Goal: Use online tool/utility: Utilize a website feature to perform a specific function

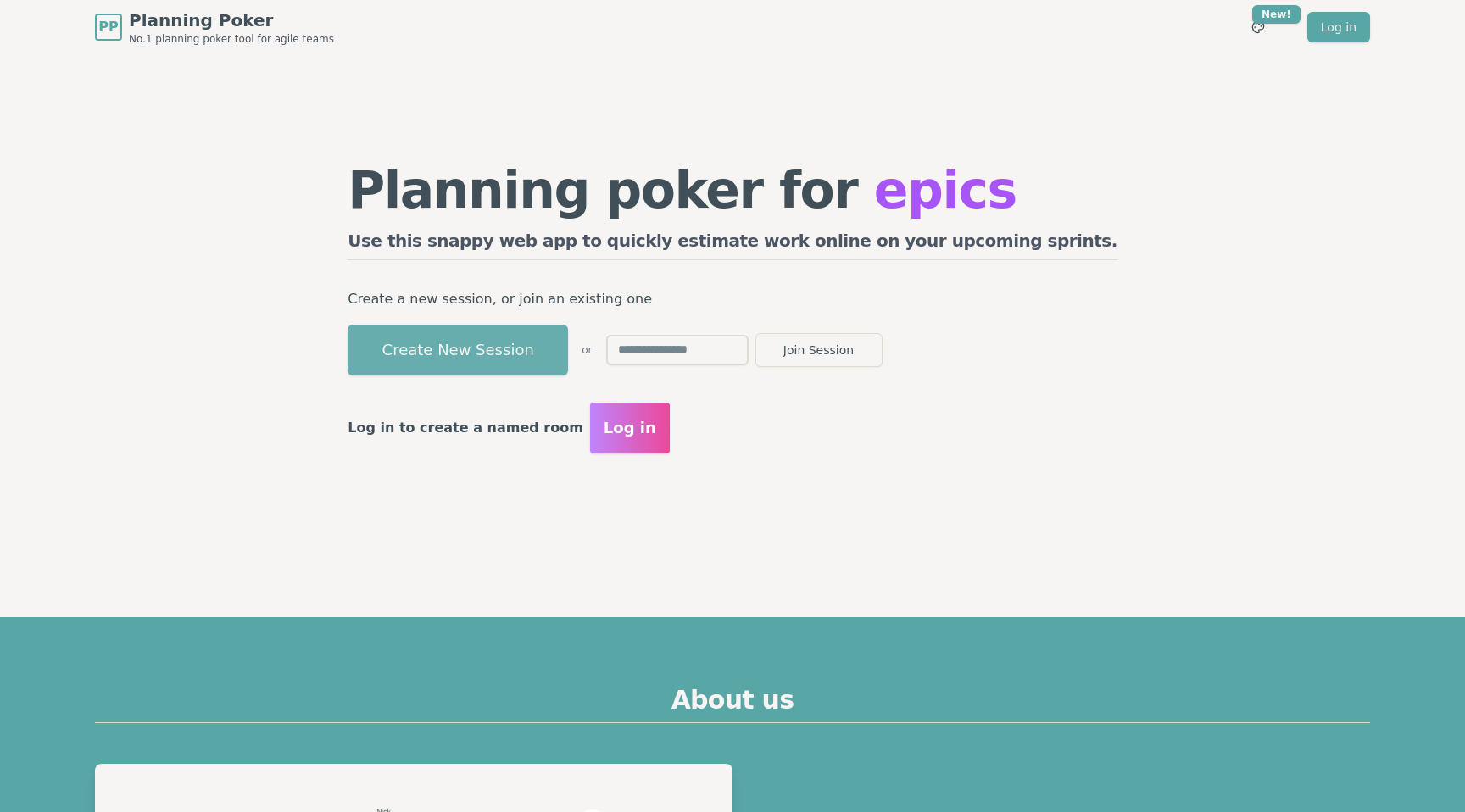
click at [517, 342] on button "Create New Session" at bounding box center [458, 350] width 221 height 51
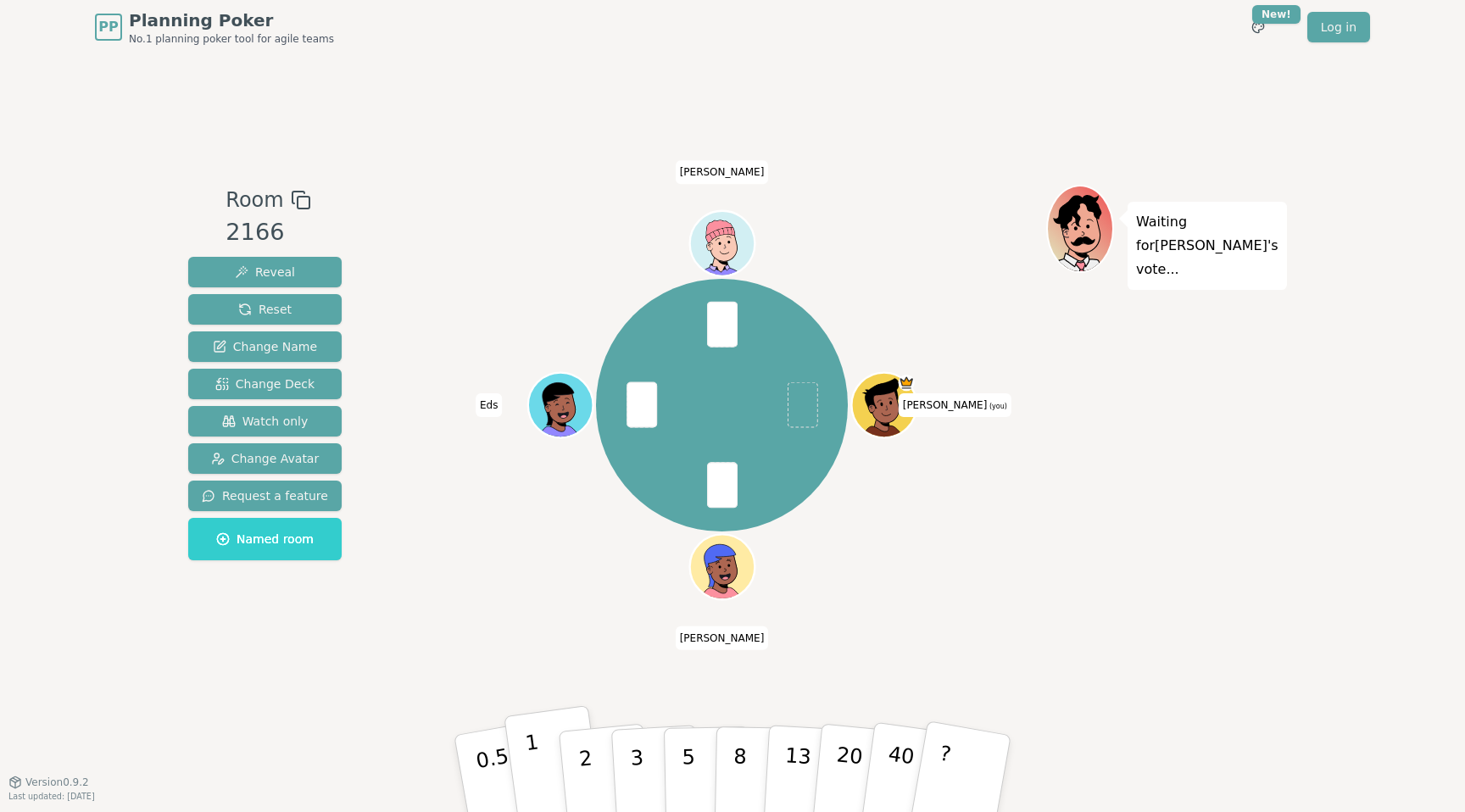
click at [557, 783] on button "1" at bounding box center [555, 774] width 101 height 137
drag, startPoint x: 582, startPoint y: 758, endPoint x: 540, endPoint y: 558, distance: 204.4
click at [582, 758] on p "2" at bounding box center [589, 792] width 22 height 92
